Goal: Book appointment/travel/reservation

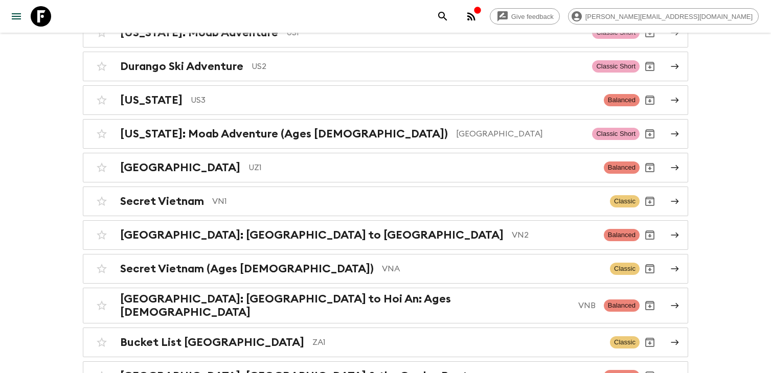
scroll to position [4519, 0]
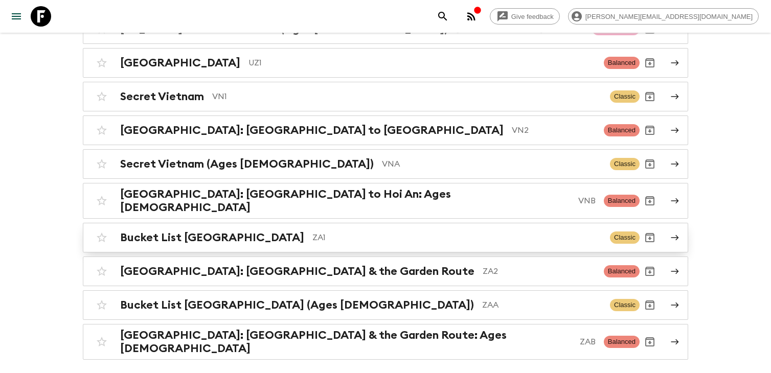
click at [216, 231] on h2 "Bucket List [GEOGRAPHIC_DATA]" at bounding box center [212, 237] width 184 height 13
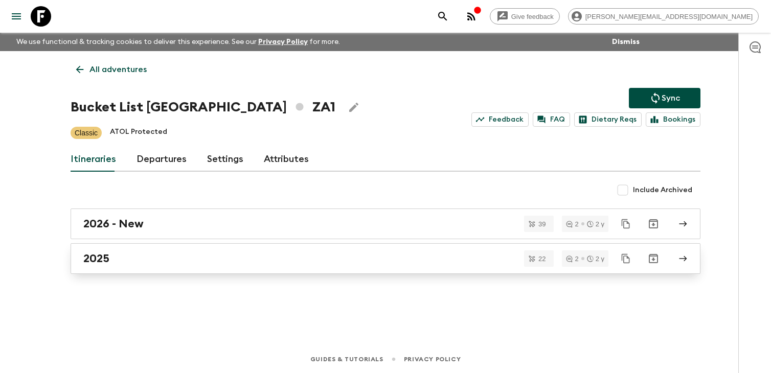
click at [220, 261] on div "2025" at bounding box center [375, 258] width 585 height 13
